Goal: Find specific page/section: Find specific page/section

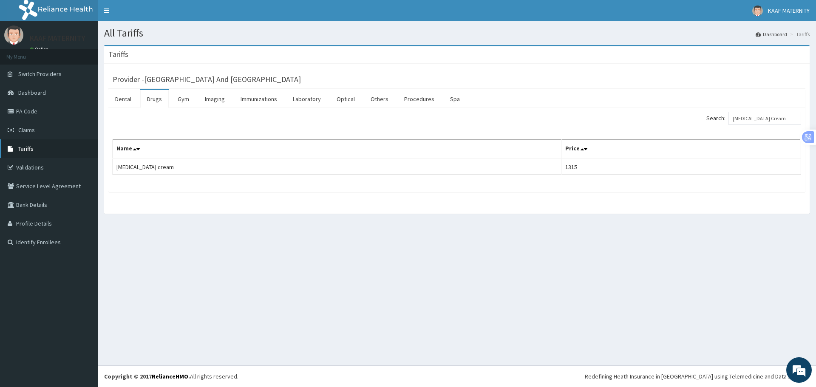
click at [32, 150] on span "Tariffs" at bounding box center [25, 149] width 15 height 8
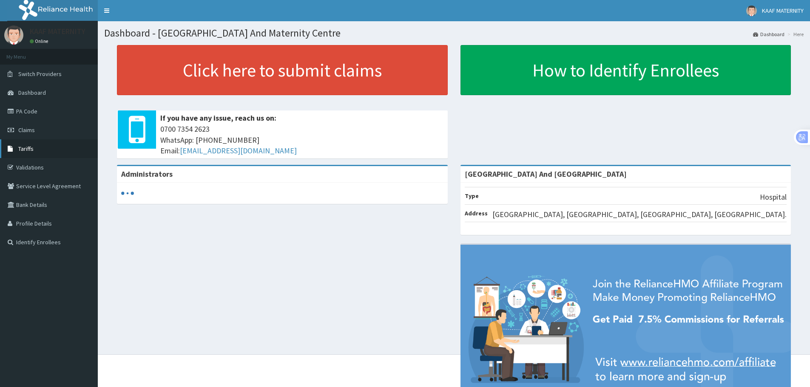
click at [31, 148] on span "Tariffs" at bounding box center [25, 149] width 15 height 8
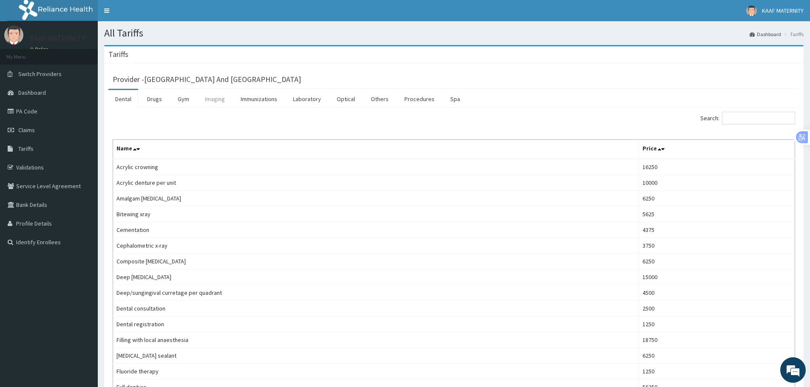
click at [209, 99] on link "Imaging" at bounding box center [215, 99] width 34 height 18
